Goal: Information Seeking & Learning: Understand process/instructions

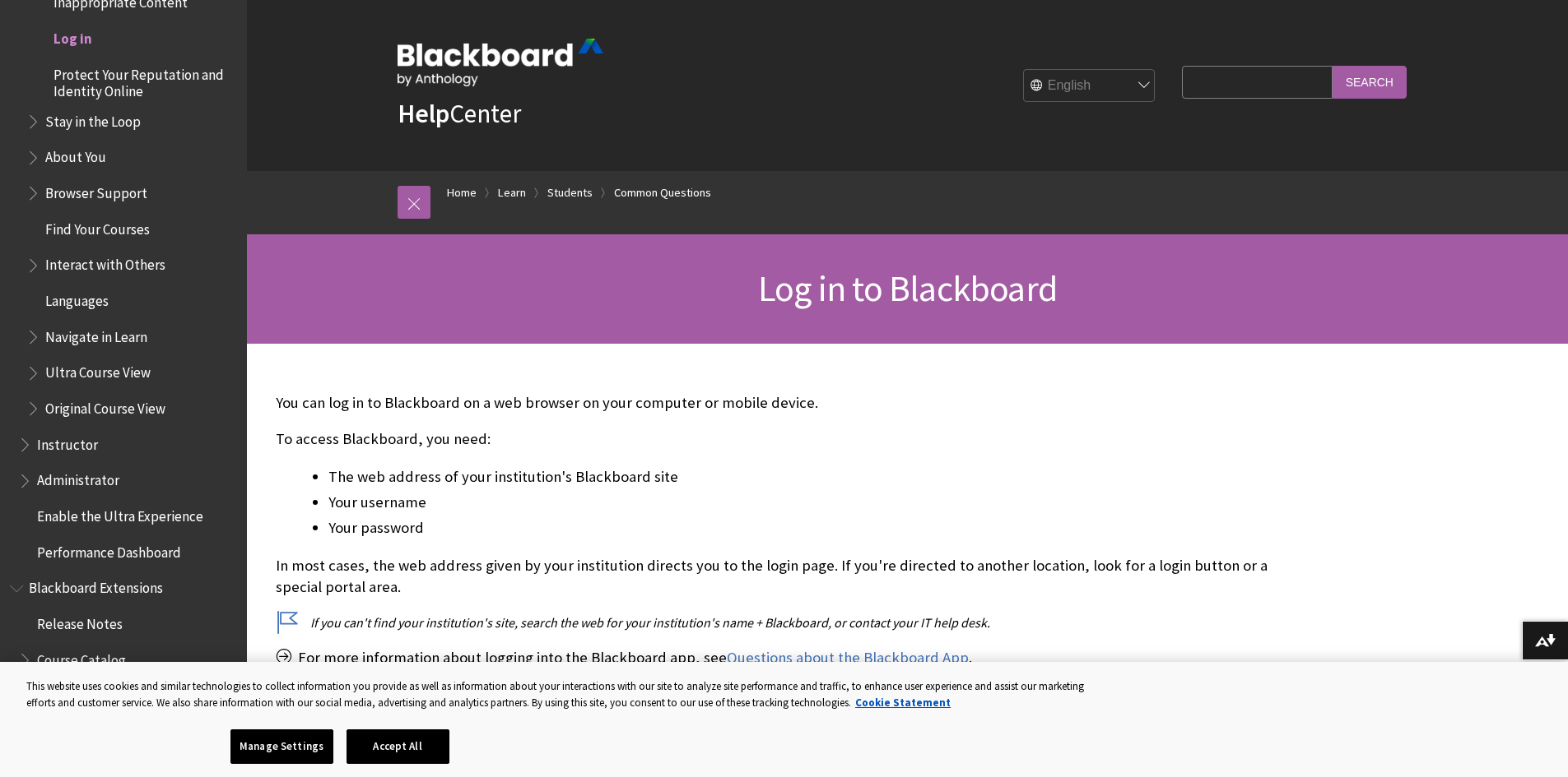
click at [84, 45] on span "Log in" at bounding box center [73, 35] width 39 height 22
click at [79, 42] on span "Log in" at bounding box center [73, 35] width 39 height 22
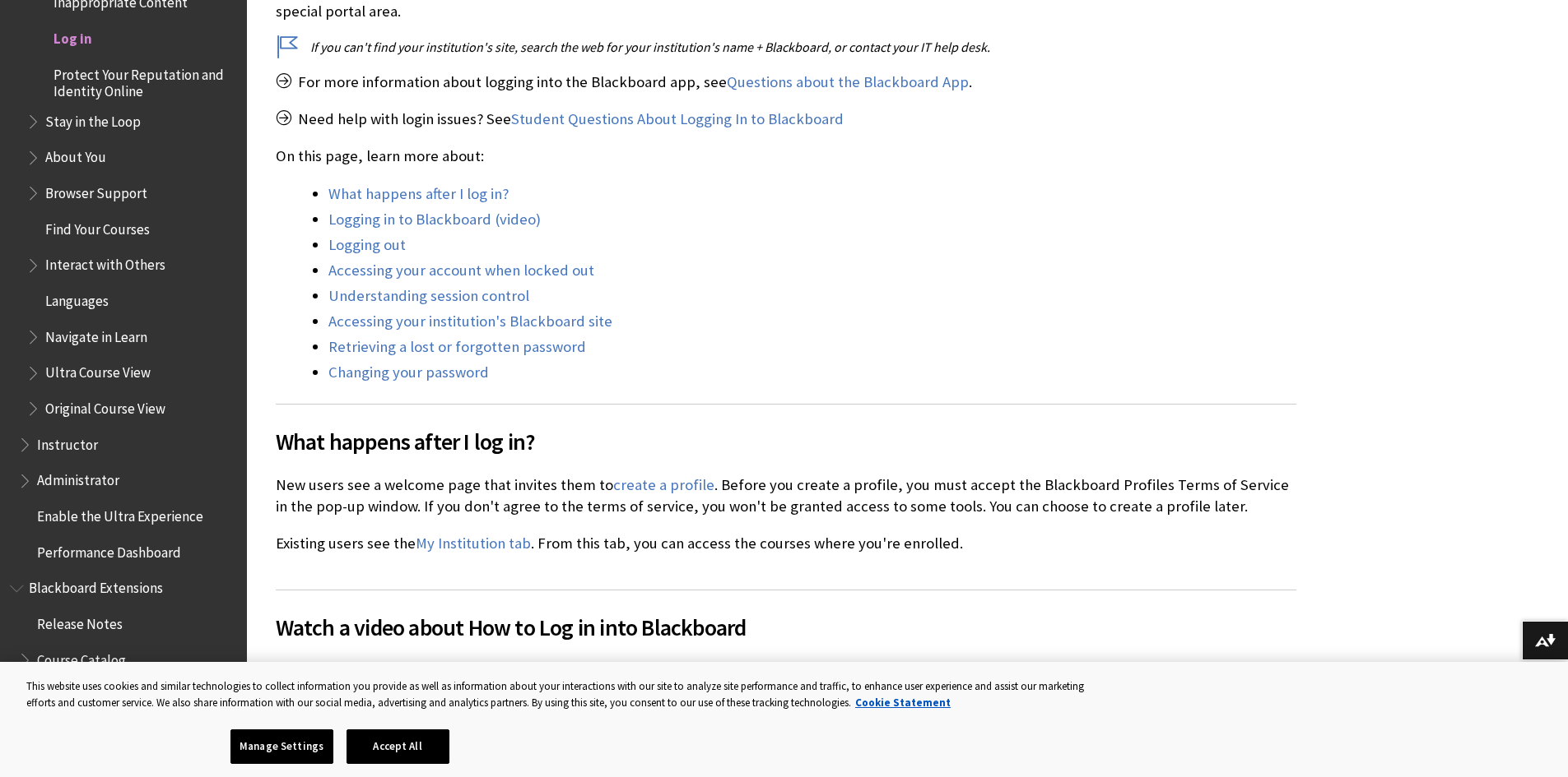
scroll to position [82, 0]
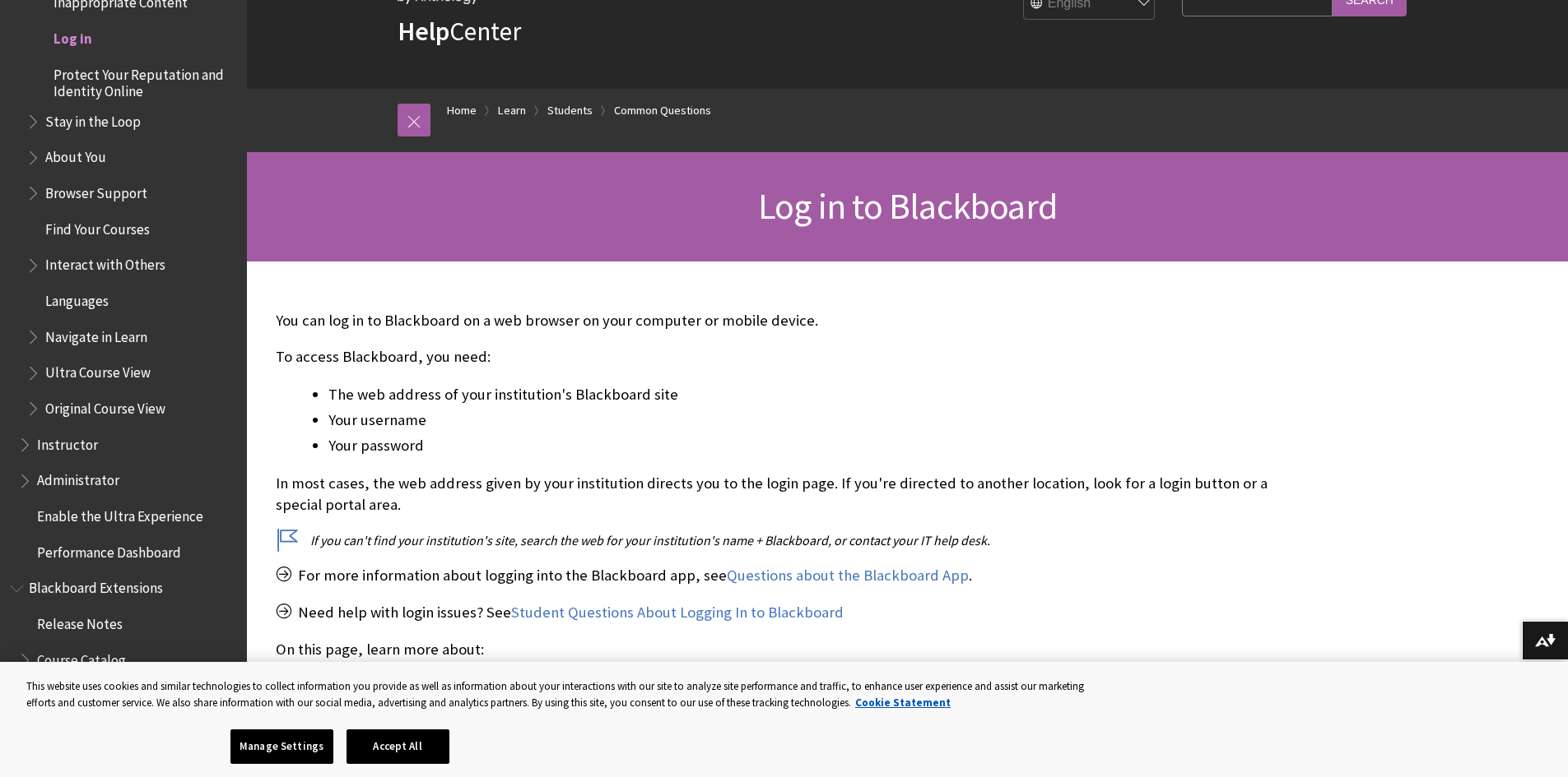
click at [80, 41] on span "Log in" at bounding box center [73, 35] width 39 height 22
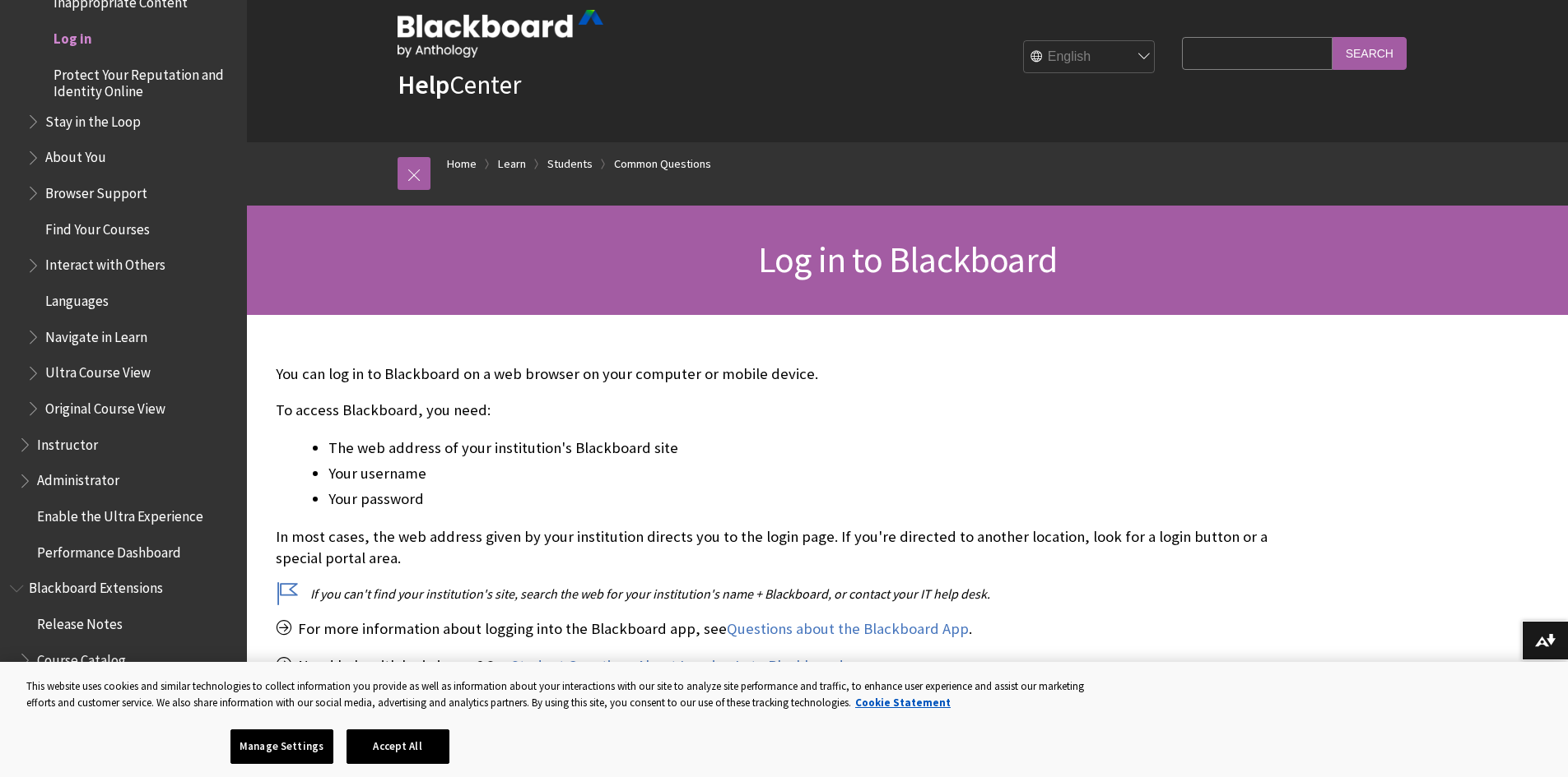
scroll to position [0, 0]
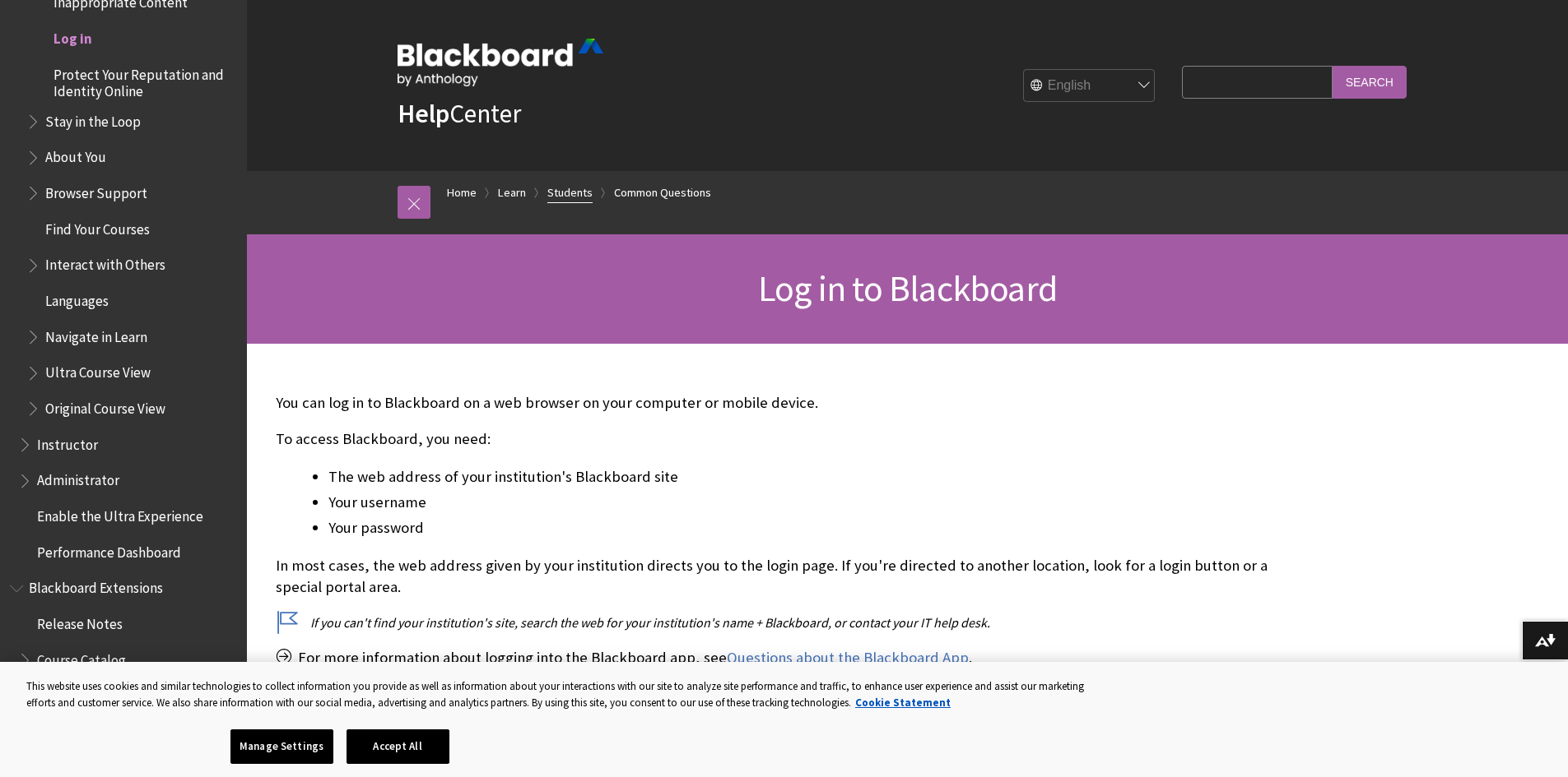
click at [569, 192] on link "Students" at bounding box center [570, 193] width 46 height 20
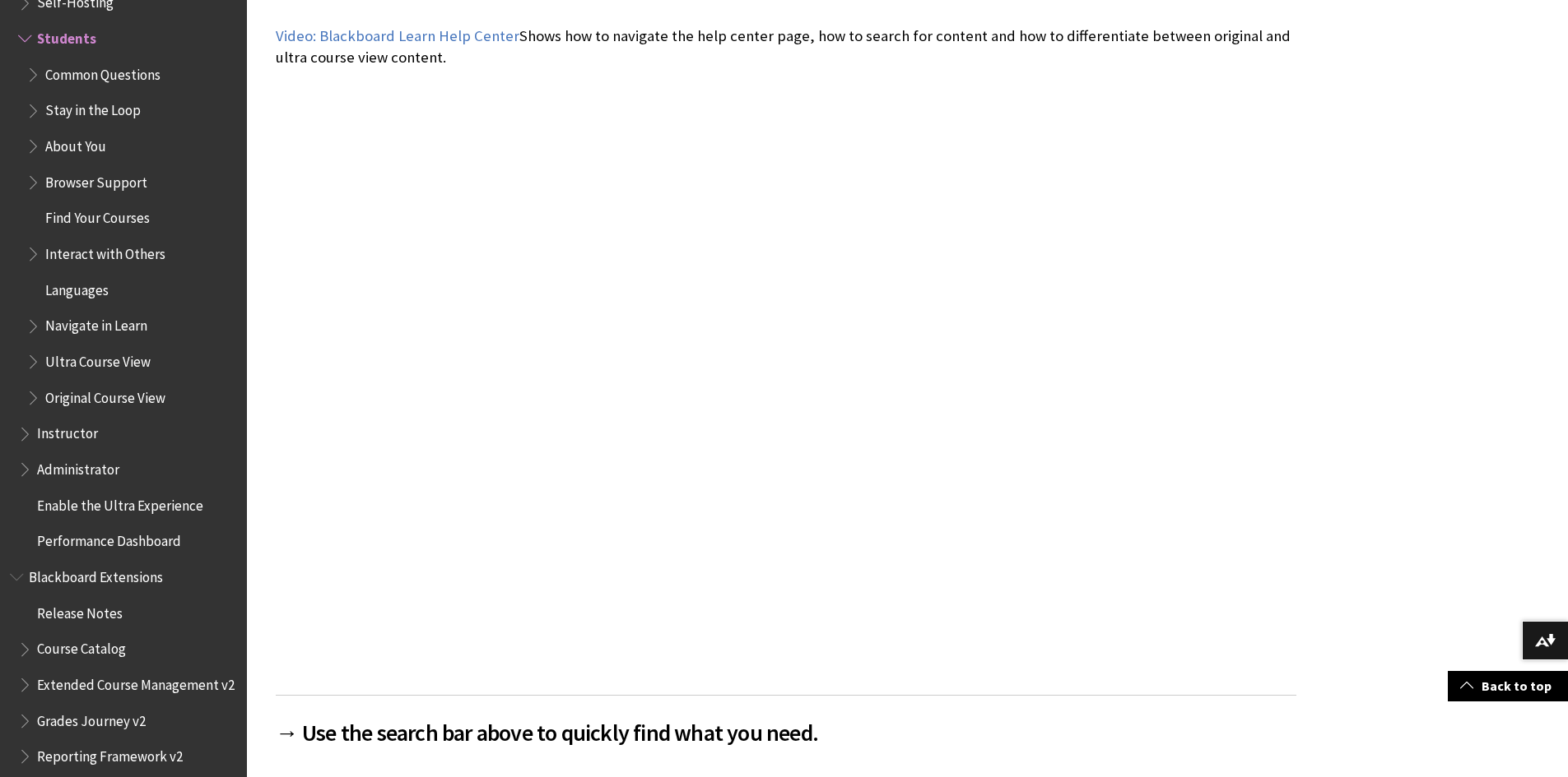
scroll to position [411, 0]
